Goal: Task Accomplishment & Management: Complete application form

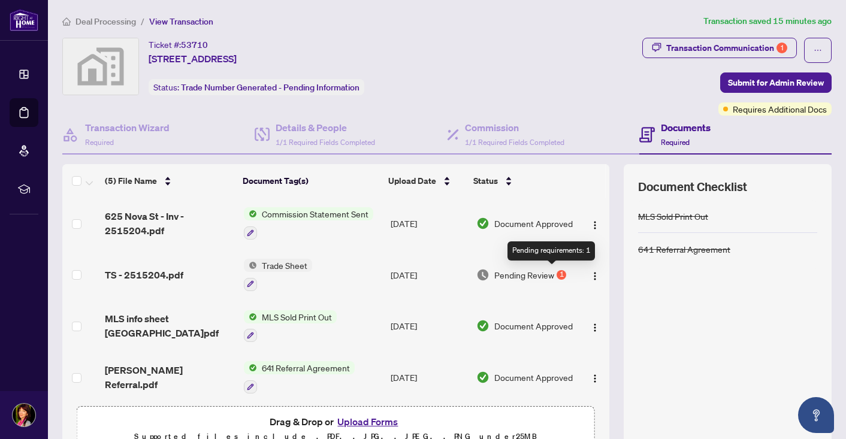
click at [557, 270] on div "1" at bounding box center [562, 275] width 10 height 10
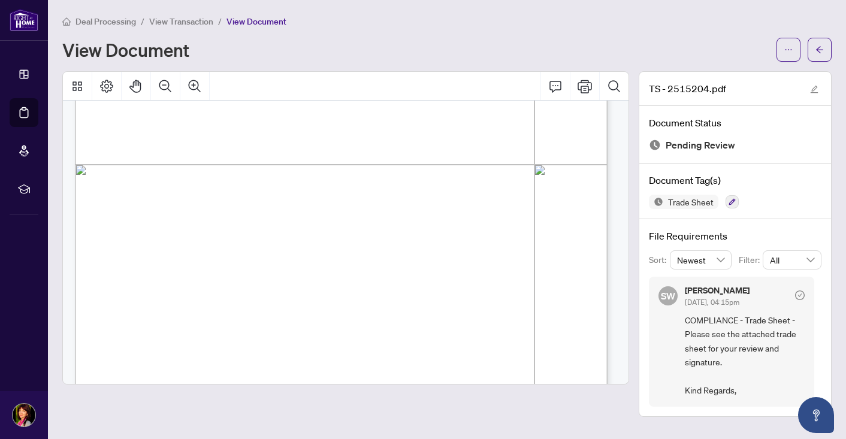
scroll to position [430, 0]
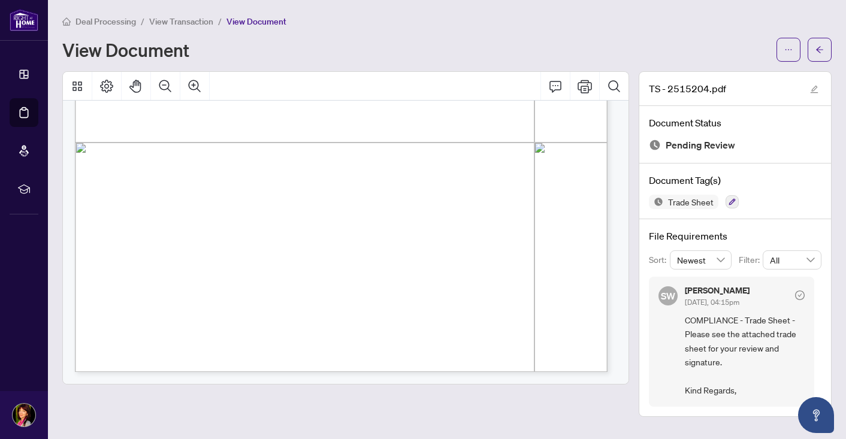
click at [170, 309] on div "Page 1" at bounding box center [462, 184] width 774 height 1002
click at [165, 316] on div "Page 1" at bounding box center [462, 184] width 774 height 1002
click at [159, 315] on div "Page 1" at bounding box center [462, 184] width 774 height 1002
click at [818, 91] on icon "edit" at bounding box center [814, 89] width 8 height 8
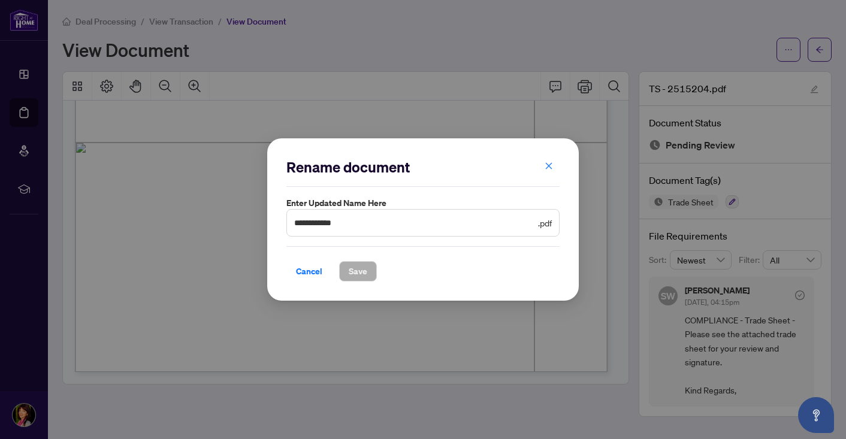
click at [709, 29] on div "**********" at bounding box center [423, 219] width 846 height 439
click at [309, 270] on span "Cancel" at bounding box center [309, 271] width 26 height 19
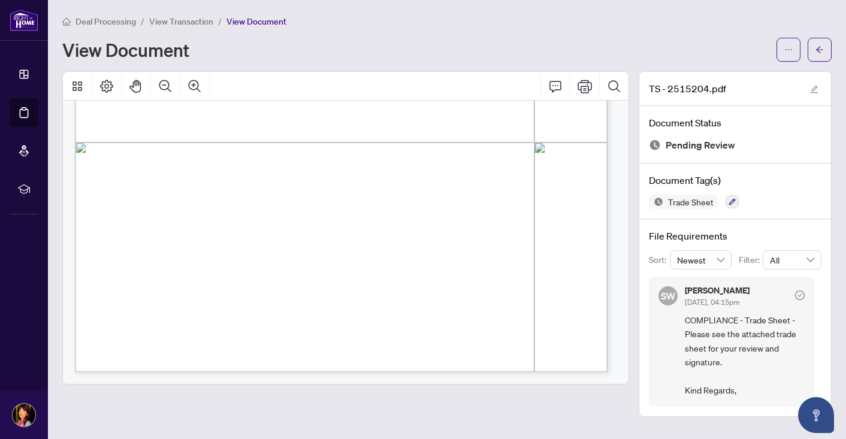
click at [330, 182] on div "Page 1" at bounding box center [462, 184] width 774 height 1002
click at [584, 80] on icon "Print" at bounding box center [585, 86] width 14 height 14
click at [589, 83] on icon "Print" at bounding box center [585, 86] width 14 height 14
click at [811, 88] on icon "edit" at bounding box center [814, 89] width 8 height 8
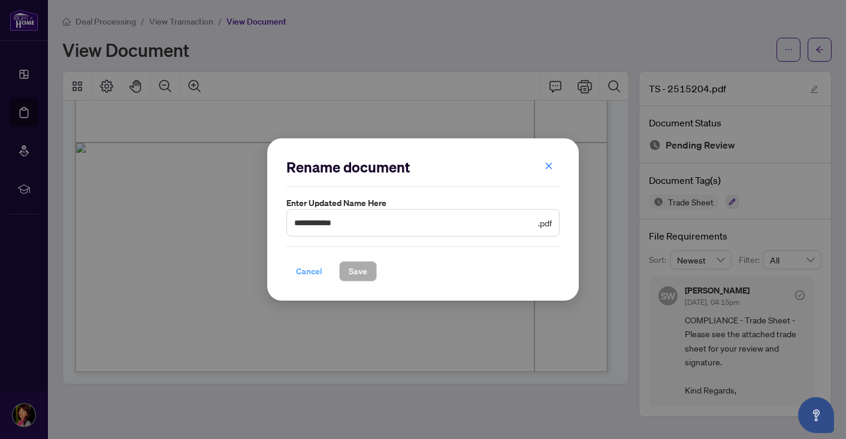
click at [306, 270] on span "Cancel" at bounding box center [309, 271] width 26 height 19
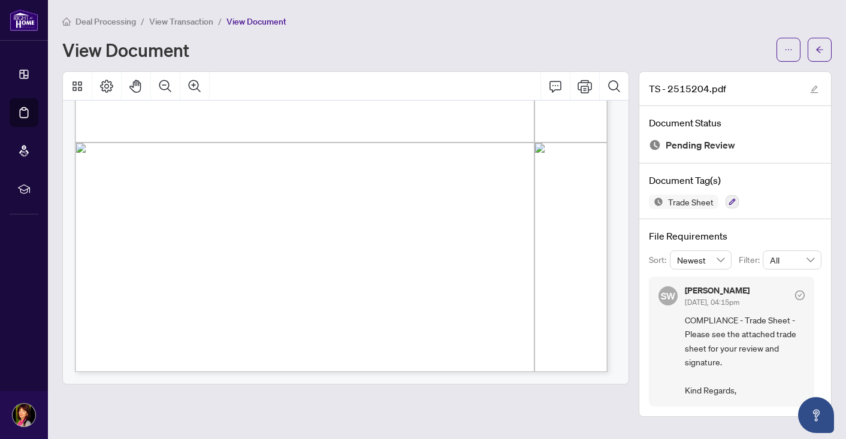
click at [262, 316] on div "Page 1" at bounding box center [462, 184] width 774 height 1002
click at [559, 85] on icon "Comment" at bounding box center [555, 86] width 14 height 14
click at [554, 85] on icon "Comment" at bounding box center [555, 86] width 14 height 14
click at [611, 23] on div "Deal Processing / View Transaction / View Document" at bounding box center [447, 21] width 770 height 14
click at [786, 46] on icon "ellipsis" at bounding box center [789, 50] width 8 height 8
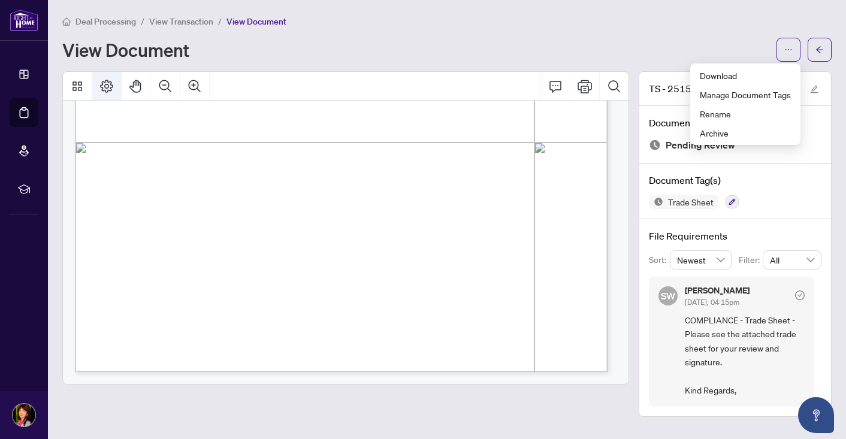
click at [107, 85] on icon "Page Layout" at bounding box center [107, 86] width 14 height 14
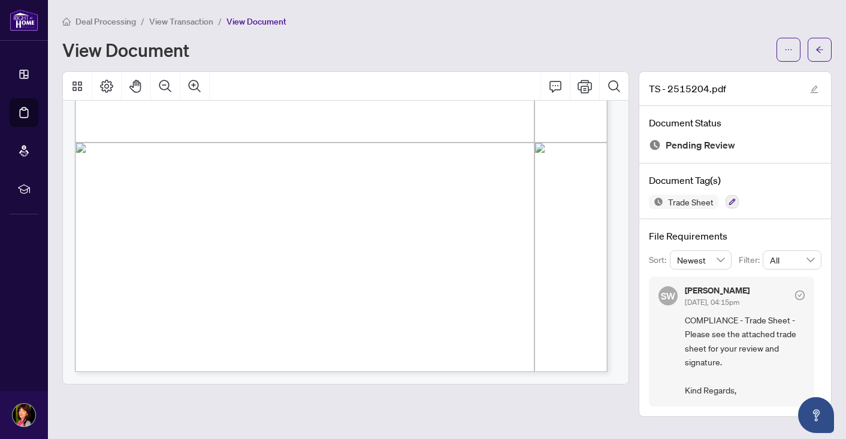
click at [186, 20] on span "View Transaction" at bounding box center [181, 21] width 64 height 11
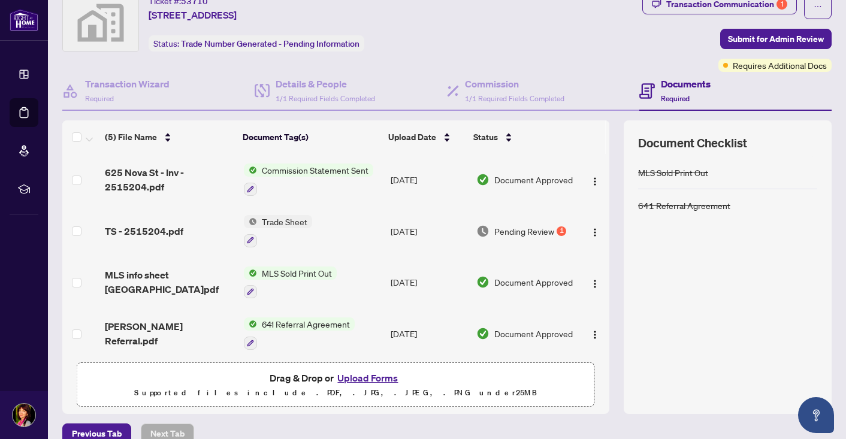
scroll to position [62, 0]
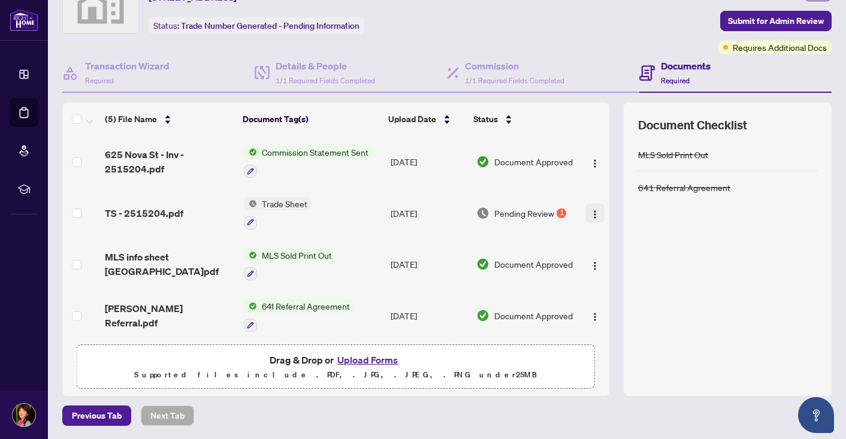
click at [590, 210] on img "button" at bounding box center [595, 215] width 10 height 10
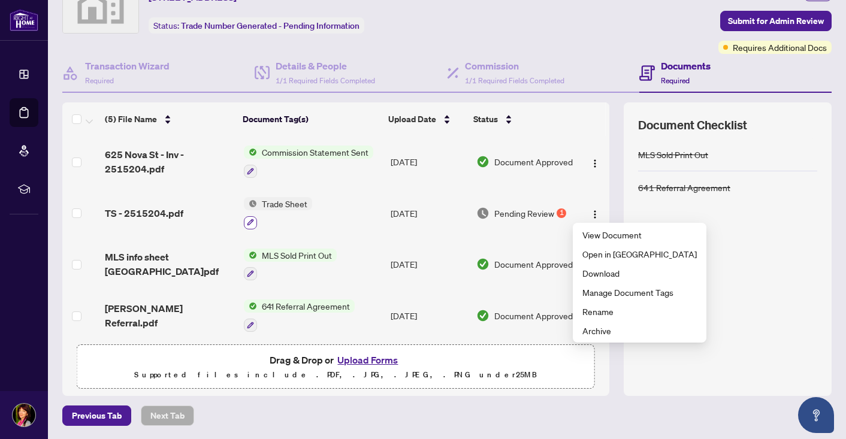
click at [247, 219] on icon "button" at bounding box center [250, 222] width 7 height 7
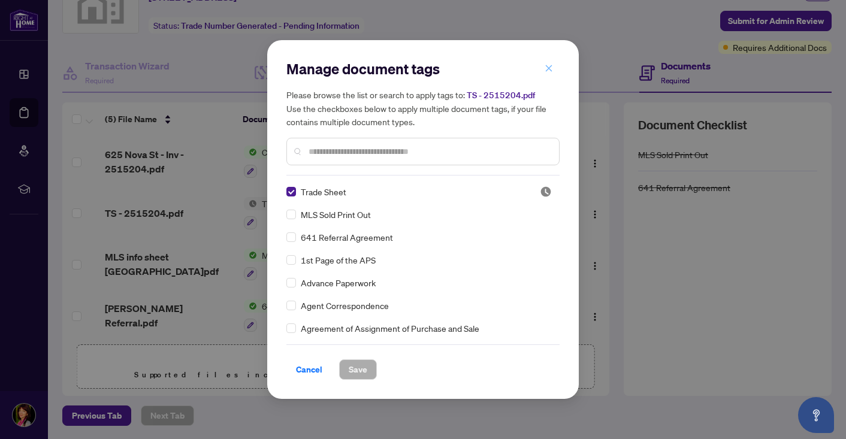
click at [548, 64] on icon "close" at bounding box center [549, 68] width 8 height 8
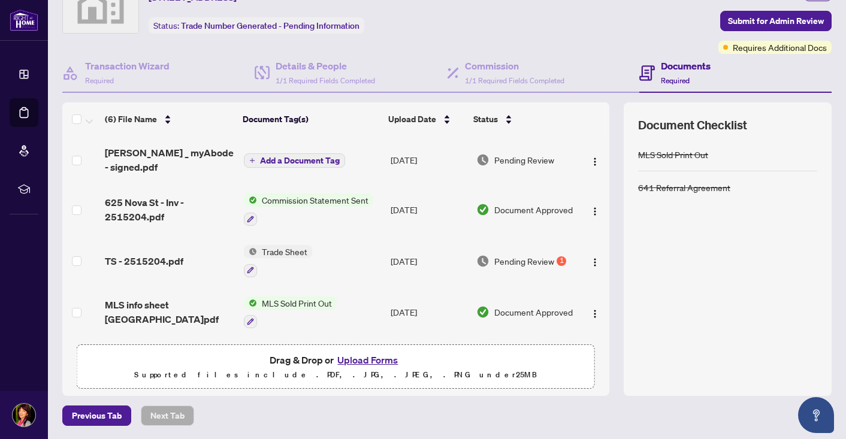
click at [252, 158] on button "Add a Document Tag" at bounding box center [294, 160] width 101 height 14
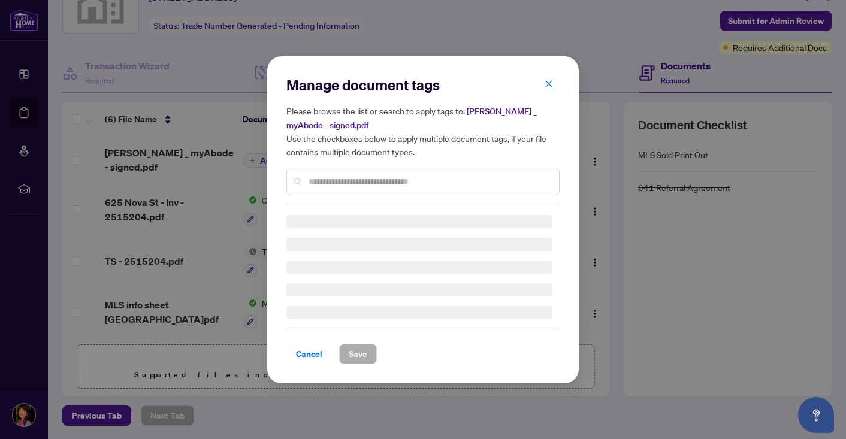
click at [325, 183] on div "Manage document tags Please browse the list or search to apply tags to: [PERSON…" at bounding box center [423, 220] width 273 height 289
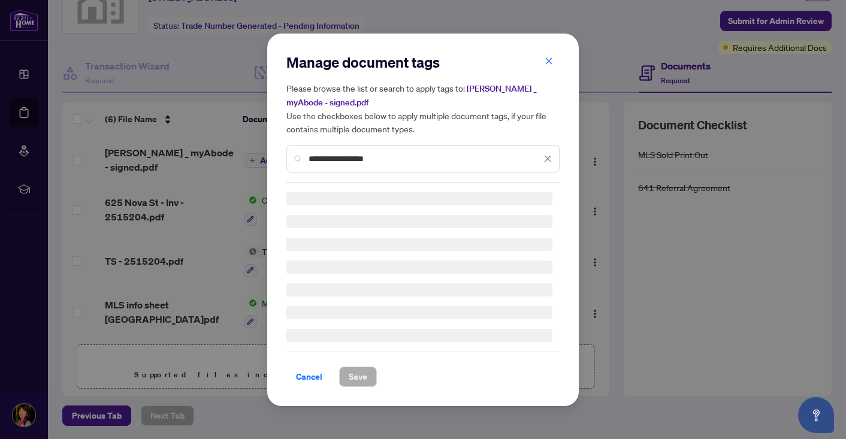
type input "**********"
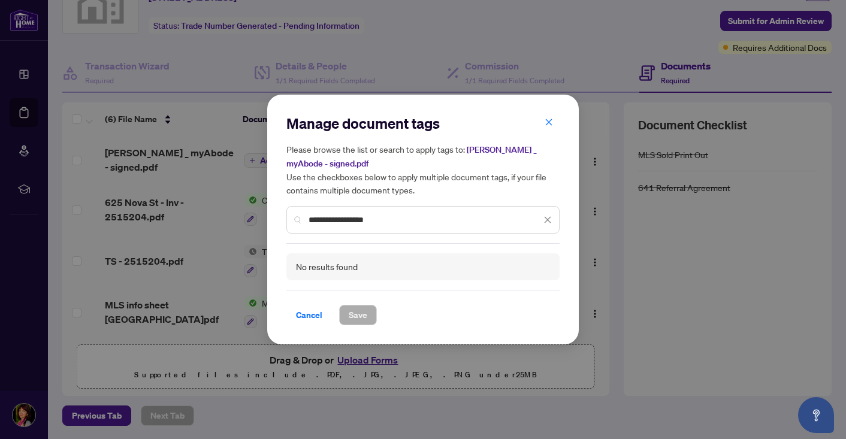
click at [547, 219] on icon "close" at bounding box center [548, 219] width 7 height 7
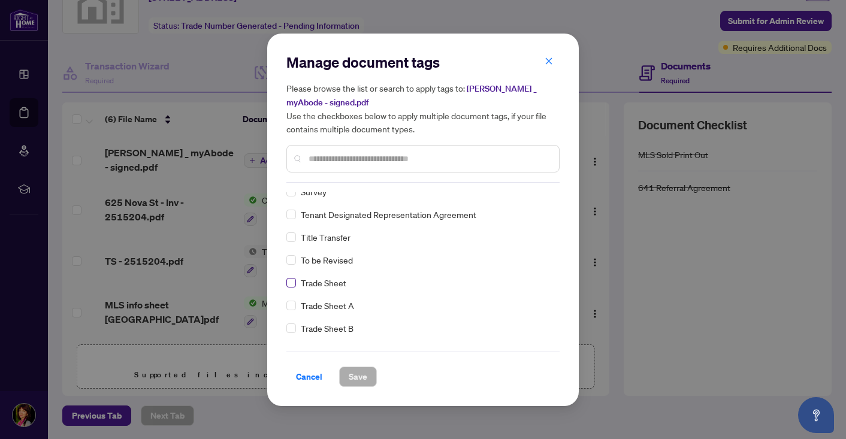
scroll to position [0, 0]
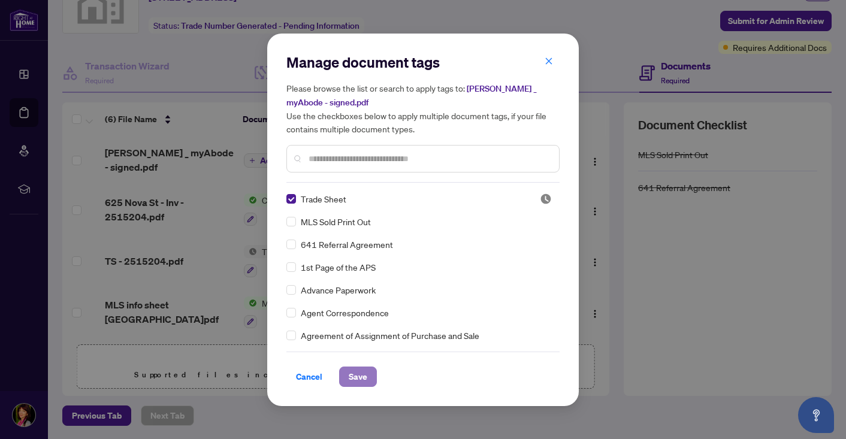
click at [361, 372] on span "Save" at bounding box center [358, 376] width 19 height 19
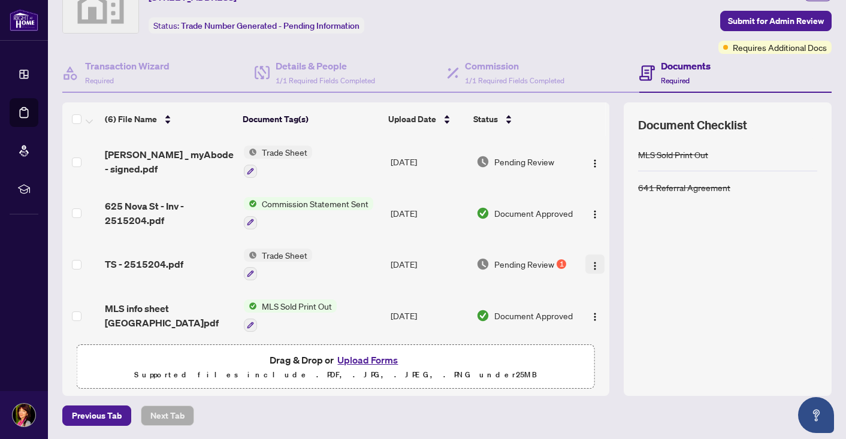
click at [590, 266] on img "button" at bounding box center [595, 266] width 10 height 10
click at [771, 239] on div "MLS Sold Print Out 641 Referral Agreement" at bounding box center [727, 259] width 179 height 243
click at [777, 19] on span "Submit for Admin Review" at bounding box center [776, 20] width 96 height 19
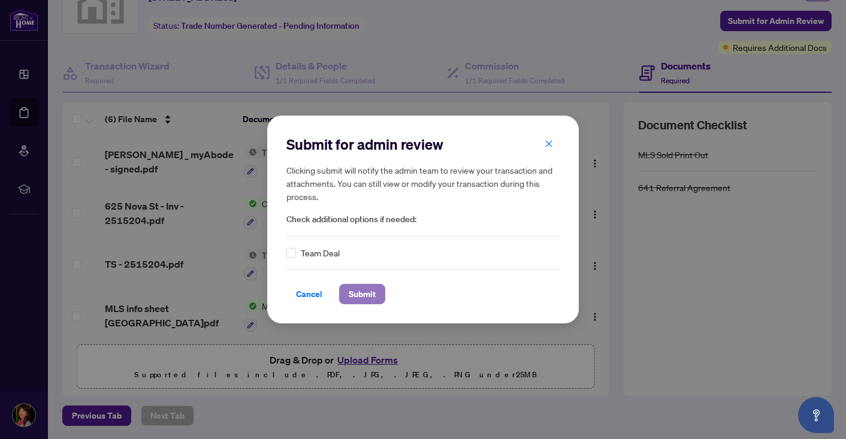
click at [361, 292] on span "Submit" at bounding box center [362, 294] width 27 height 19
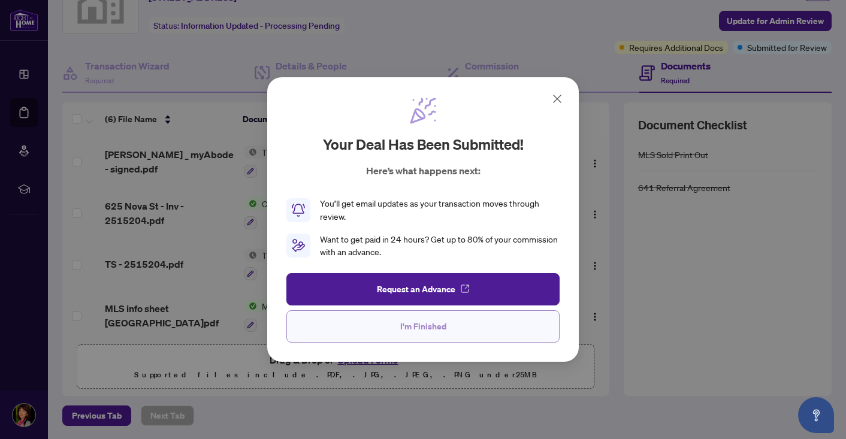
click at [412, 326] on span "I'm Finished" at bounding box center [423, 326] width 46 height 19
